Goal: Book appointment/travel/reservation

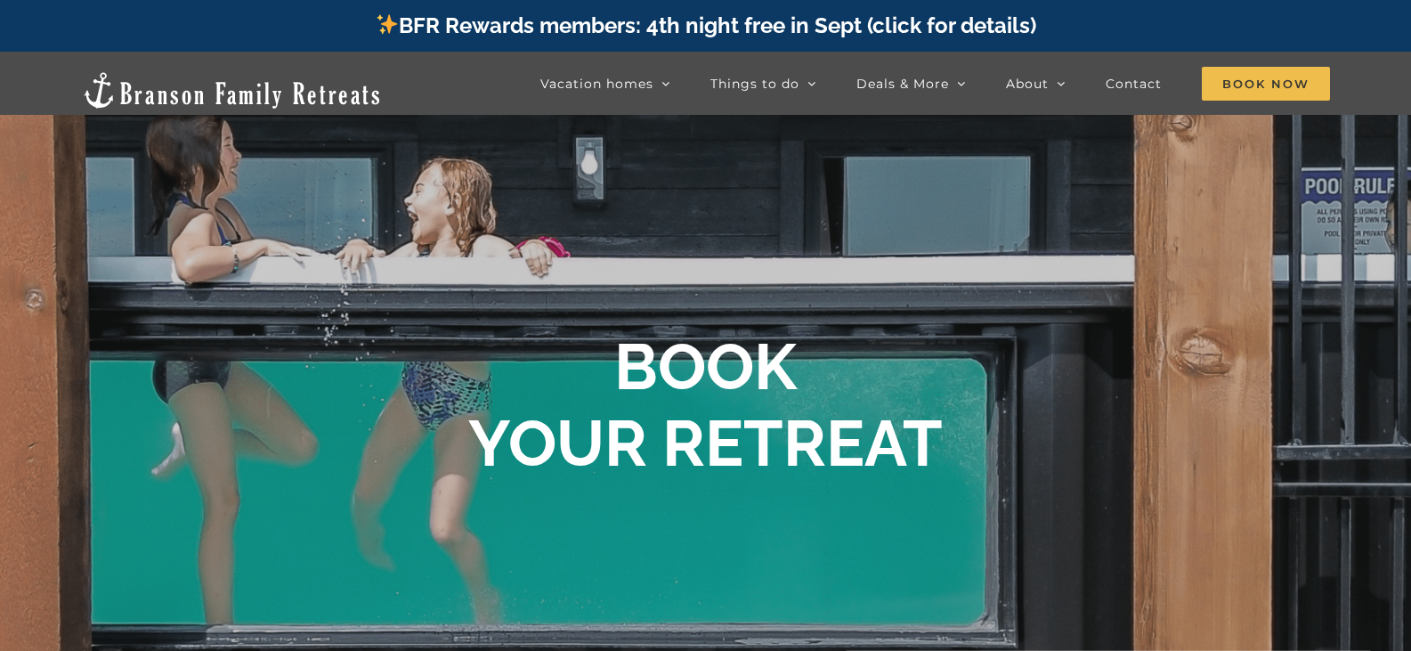
click at [1082, 301] on div "BOOK YOUR RETREAT" at bounding box center [705, 377] width 1411 height 233
click at [1079, 304] on div "BOOK YOUR RETREAT" at bounding box center [705, 377] width 1411 height 233
click at [1113, 324] on div "BOOK YOUR RETREAT" at bounding box center [705, 377] width 1411 height 233
click at [1235, 89] on span "Book Now" at bounding box center [1266, 84] width 128 height 34
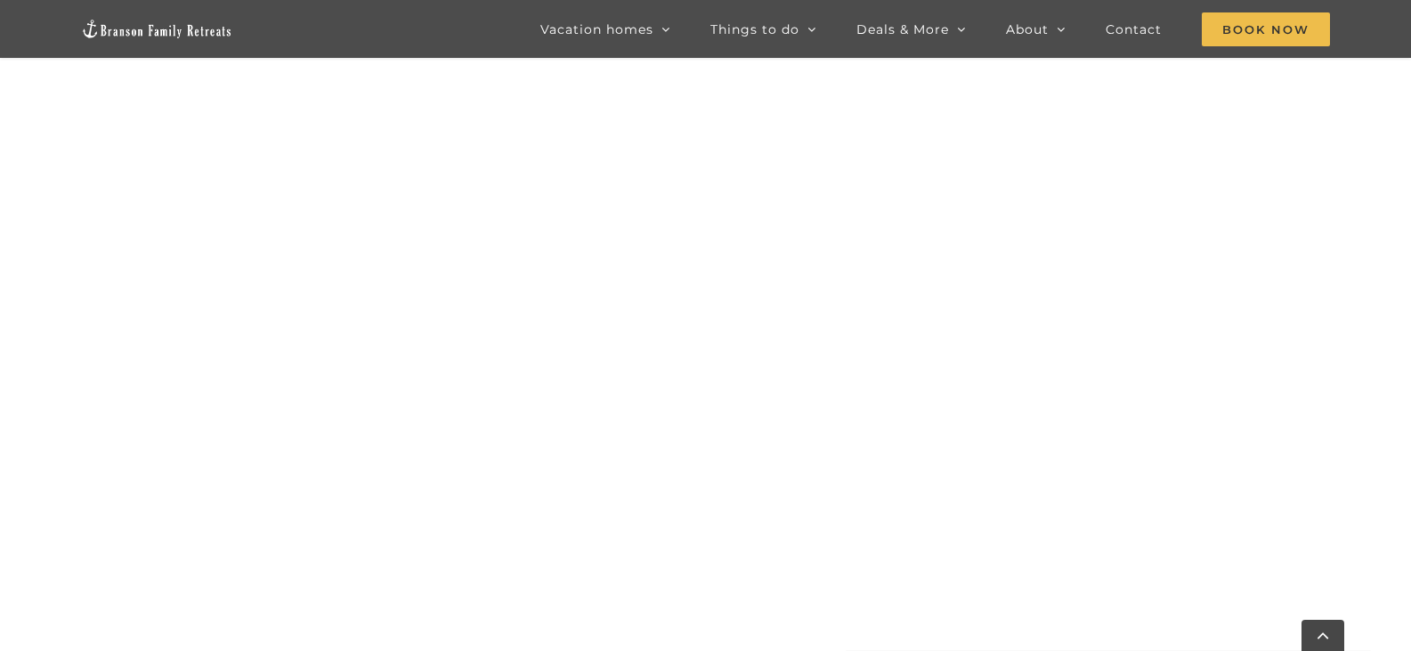
scroll to position [899, 0]
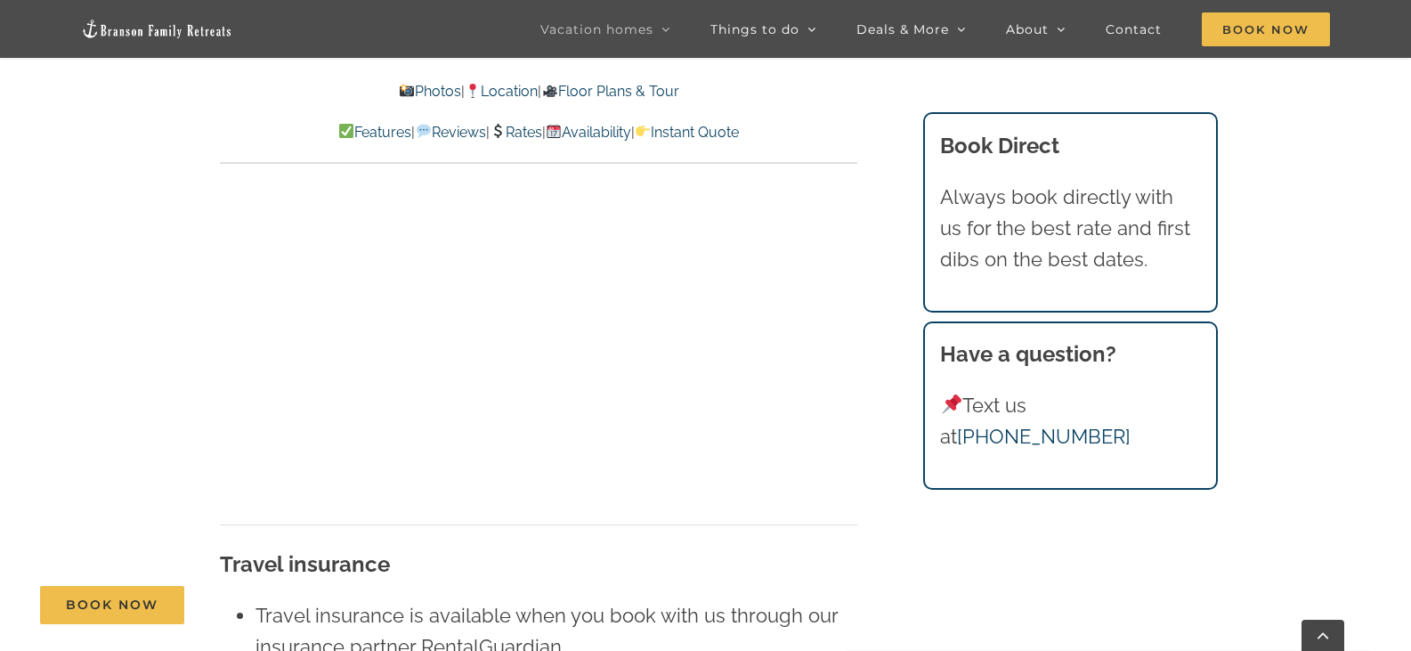
scroll to position [11184, 0]
